Goal: Information Seeking & Learning: Check status

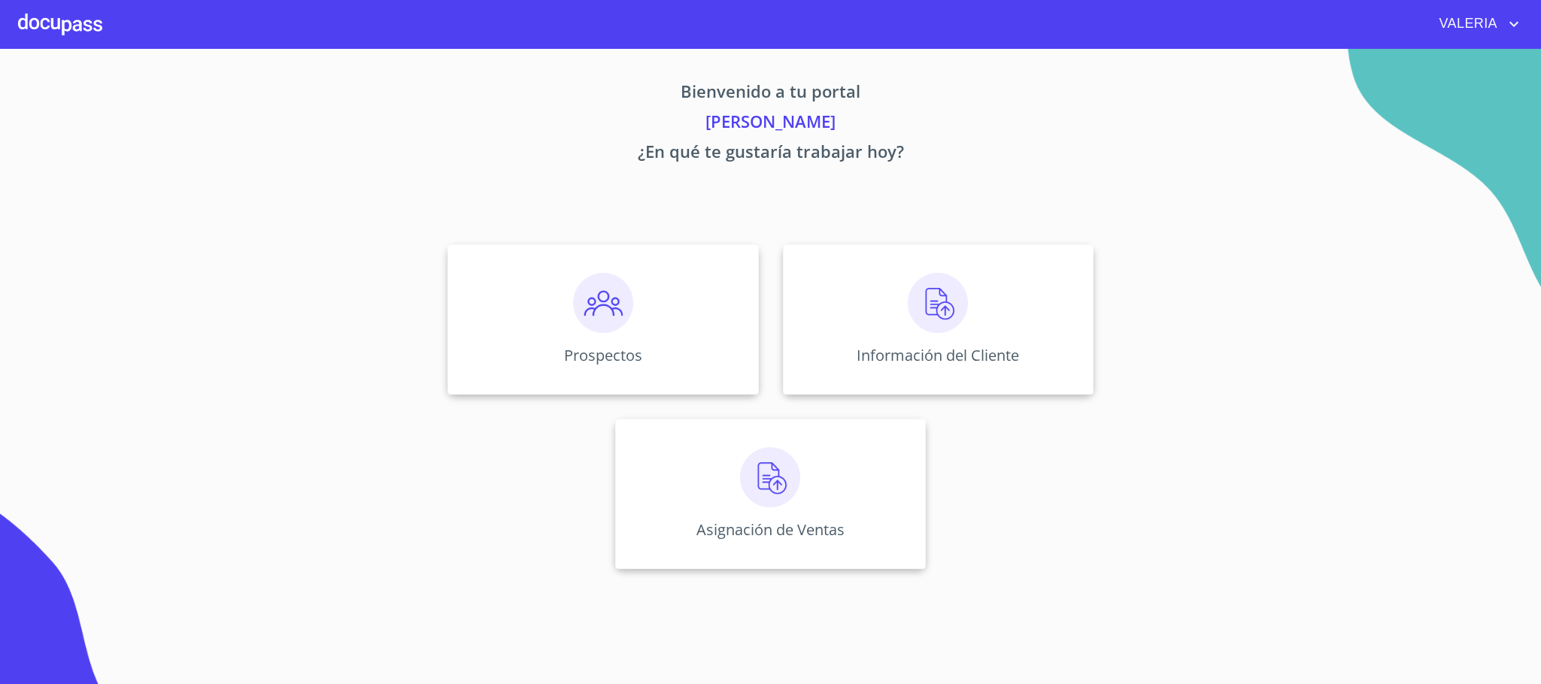
click at [1473, 25] on span "VALERIA" at bounding box center [1466, 24] width 77 height 24
click at [1513, 32] on li "Salir" at bounding box center [1498, 31] width 49 height 27
click at [905, 323] on div "Información del Cliente" at bounding box center [938, 319] width 311 height 150
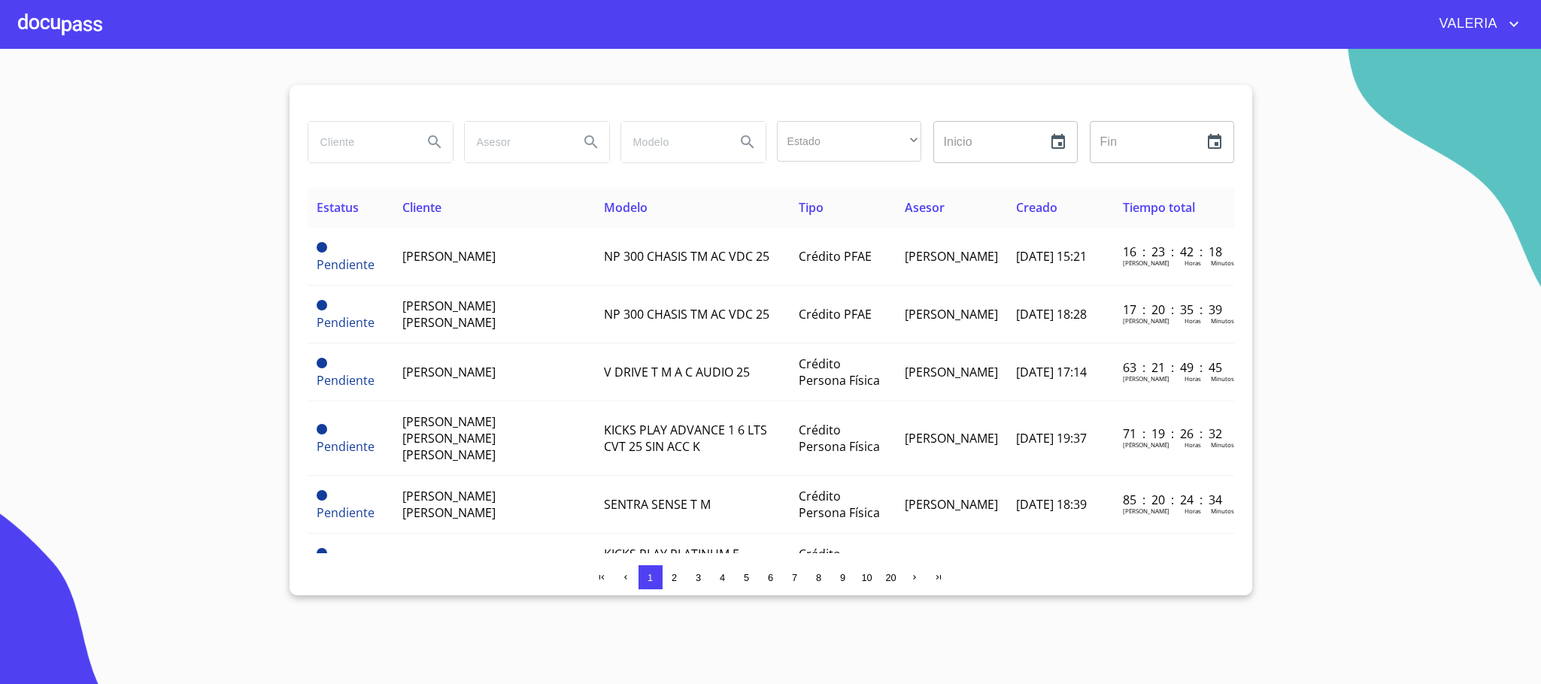
click at [370, 154] on input "search" at bounding box center [359, 142] width 102 height 41
type input "[PERSON_NAME] DE [DEMOGRAPHIC_DATA]"
click at [438, 150] on icon "Search" at bounding box center [435, 142] width 18 height 18
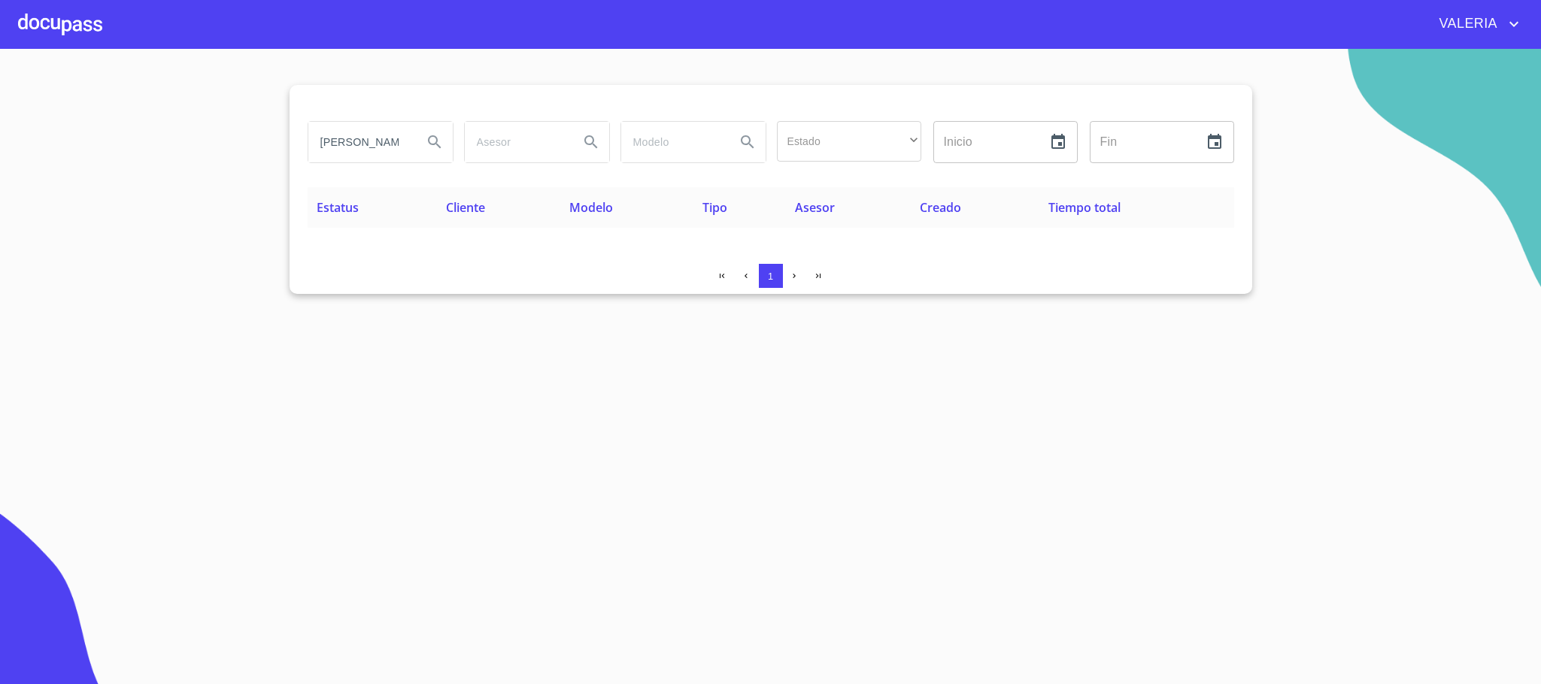
click at [373, 145] on input "[PERSON_NAME] DE [DEMOGRAPHIC_DATA]" at bounding box center [359, 142] width 102 height 41
click at [1481, 29] on span "VALERIA" at bounding box center [1466, 24] width 77 height 24
click at [1498, 34] on li "Salir" at bounding box center [1498, 31] width 49 height 27
